Goal: Transaction & Acquisition: Purchase product/service

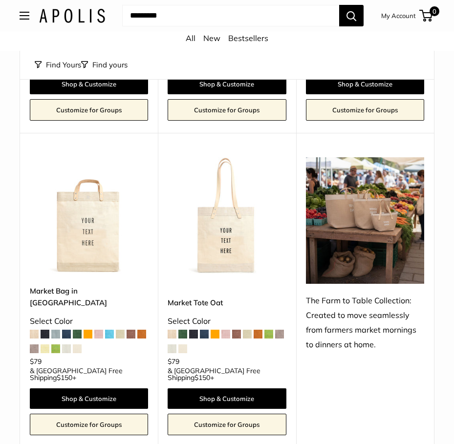
scroll to position [342, 0]
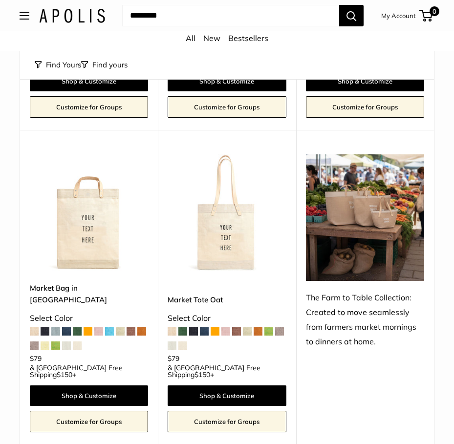
click at [370, 206] on img at bounding box center [365, 217] width 118 height 127
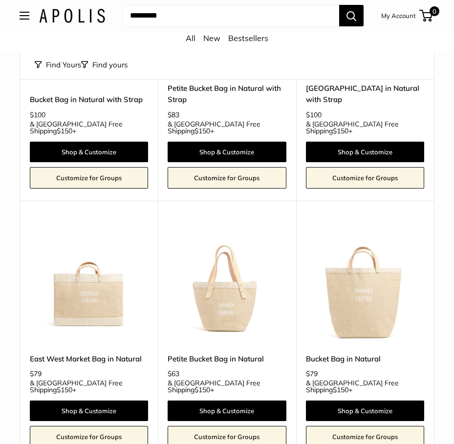
scroll to position [830, 0]
